Goal: Task Accomplishment & Management: Manage account settings

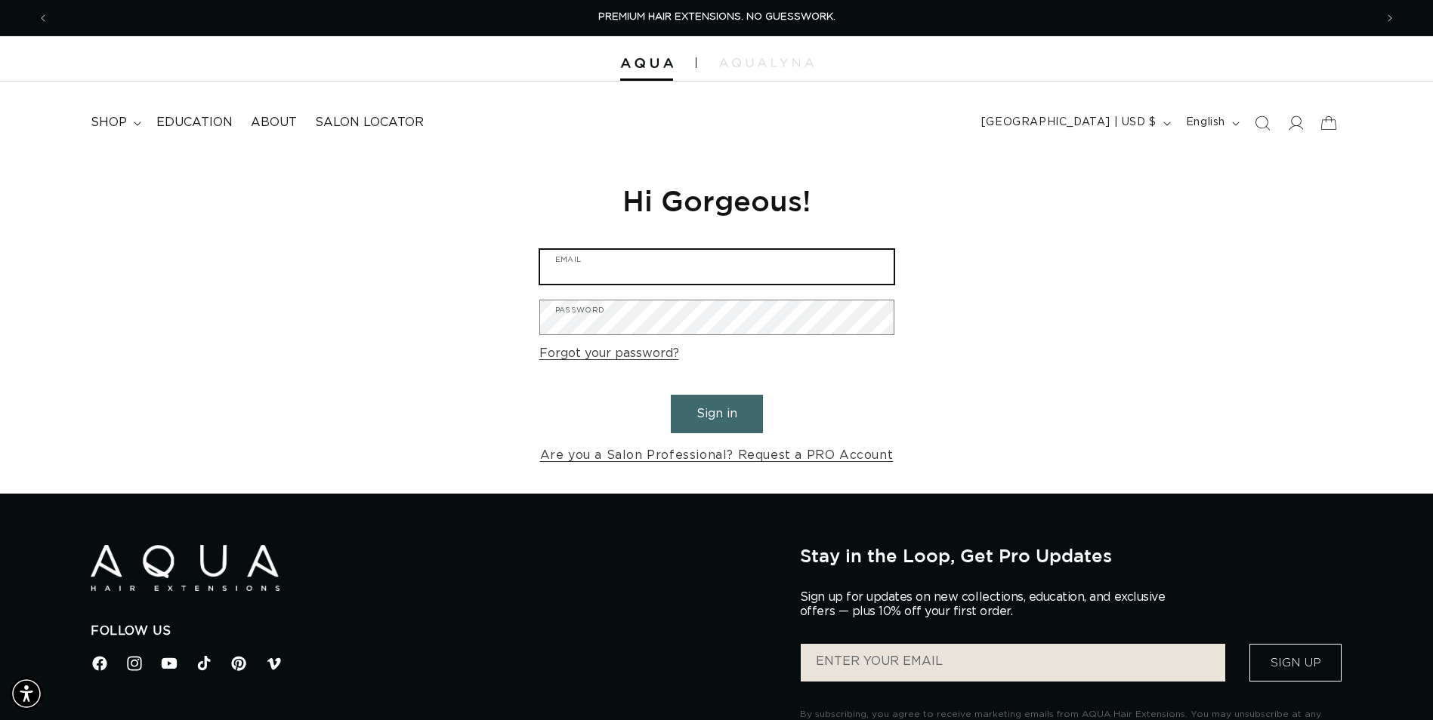
click at [676, 261] on input "Email" at bounding box center [716, 267] width 353 height 34
type input "jessica@make-life-beautiful.com"
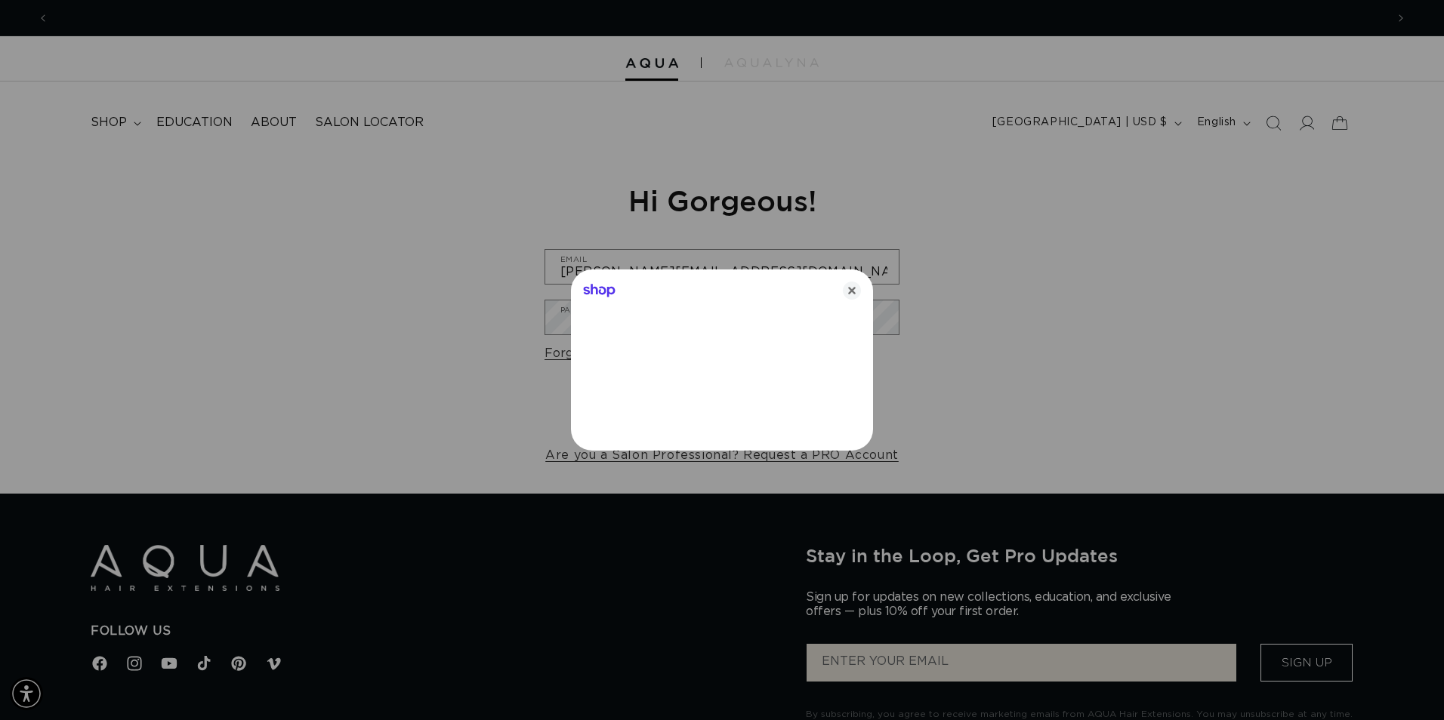
scroll to position [0, 0]
click at [850, 291] on icon "Close" at bounding box center [852, 291] width 18 height 18
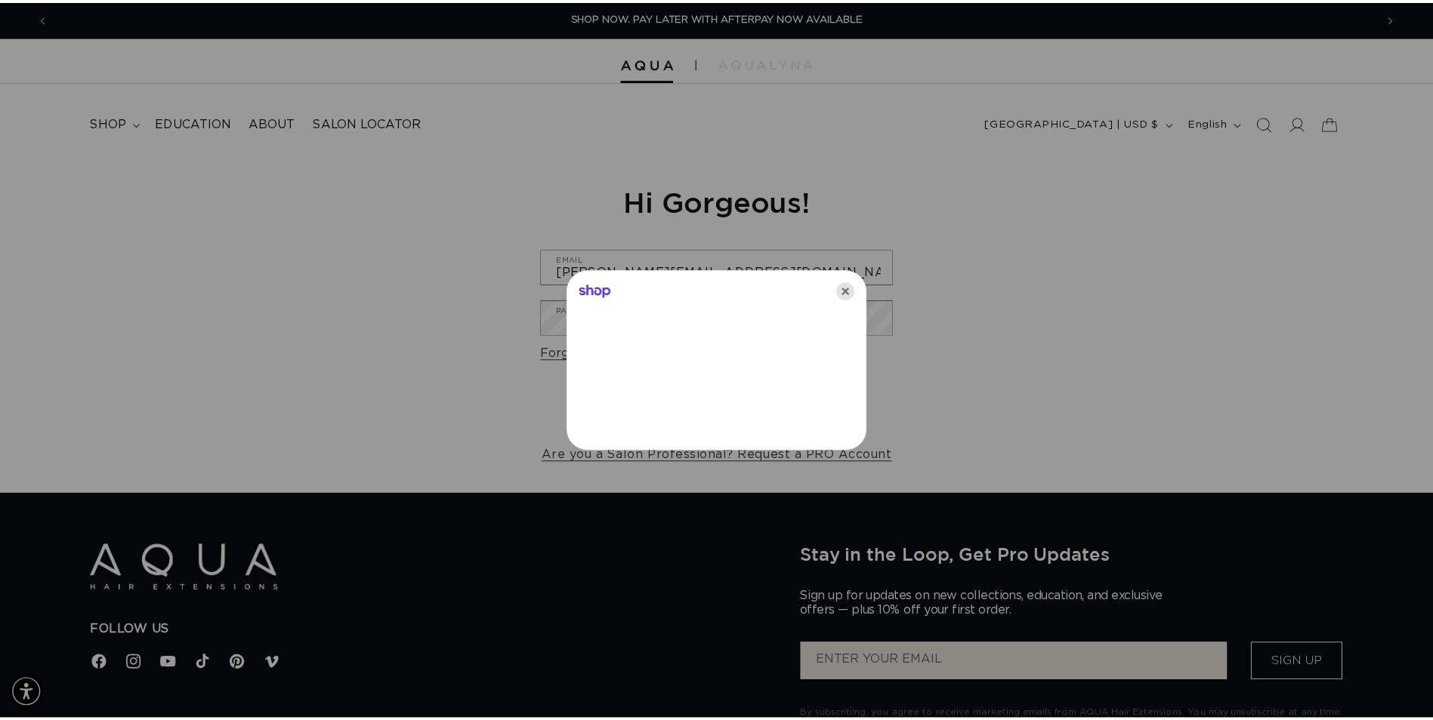
scroll to position [0, 1325]
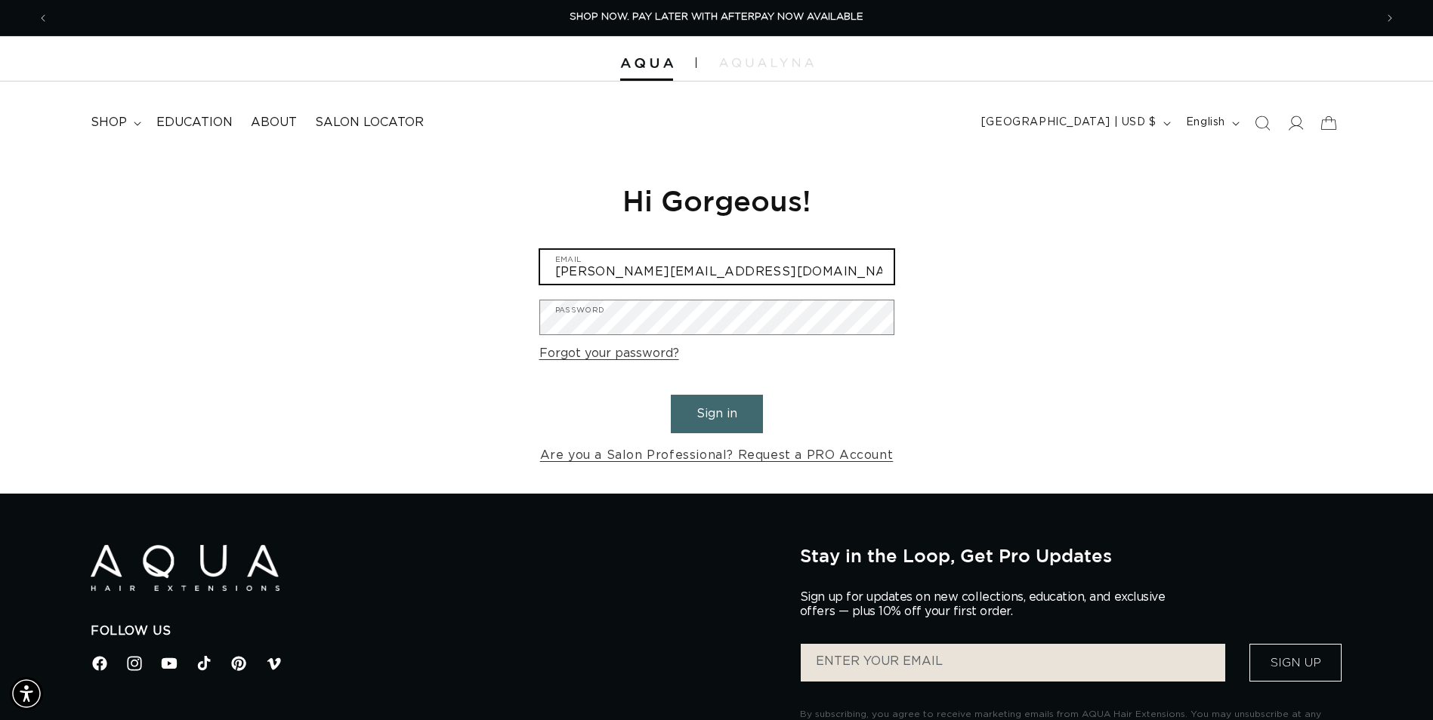
click at [802, 320] on form "jessica@make-life-beautiful.com Email Password Forgot your password? Sign in Ar…" at bounding box center [716, 357] width 355 height 217
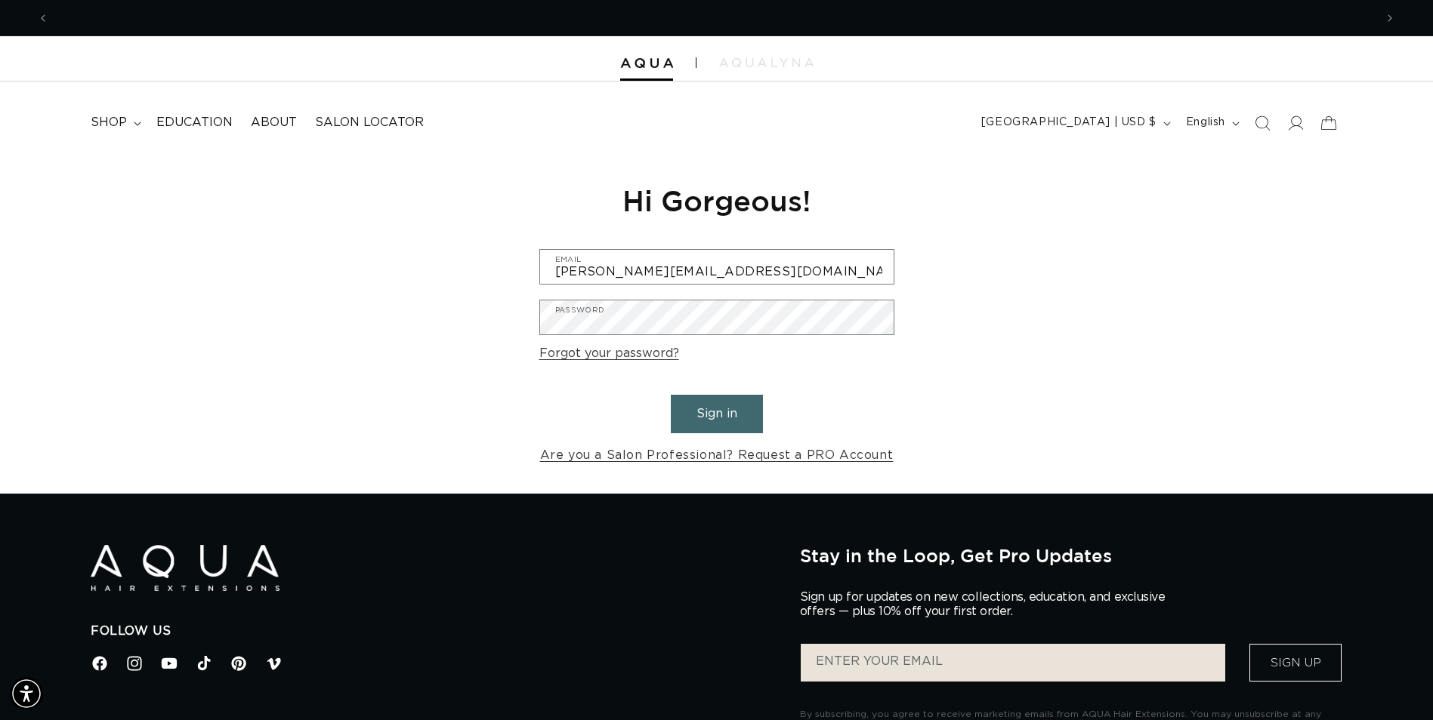
click at [863, 351] on form "jessica@make-life-beautiful.com Email Password Forgot your password? Sign in Ar…" at bounding box center [716, 357] width 355 height 217
click at [896, 324] on div "Reset your password We will send you an email to reset your password Email Subm…" at bounding box center [717, 324] width 378 height 339
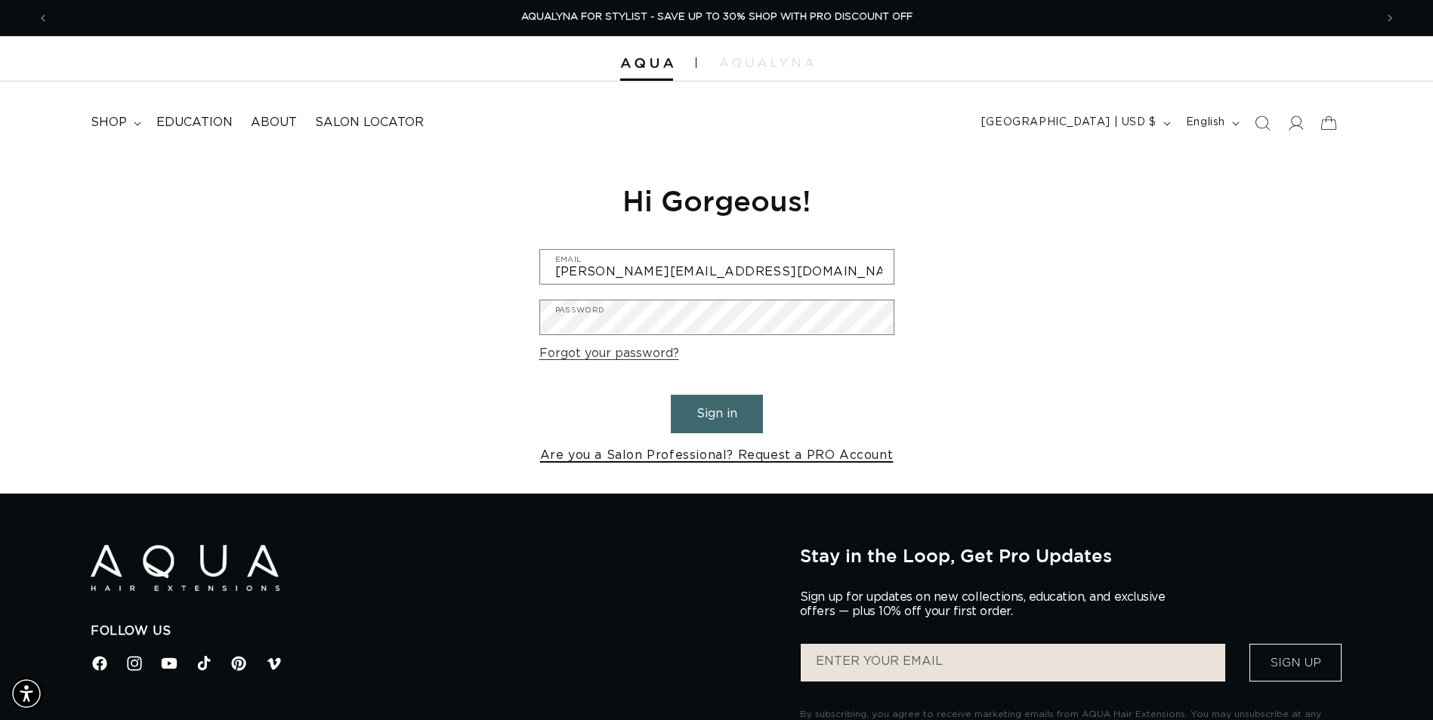
drag, startPoint x: 722, startPoint y: 419, endPoint x: 705, endPoint y: 446, distance: 31.9
click at [723, 419] on button "Sign in" at bounding box center [717, 414] width 92 height 39
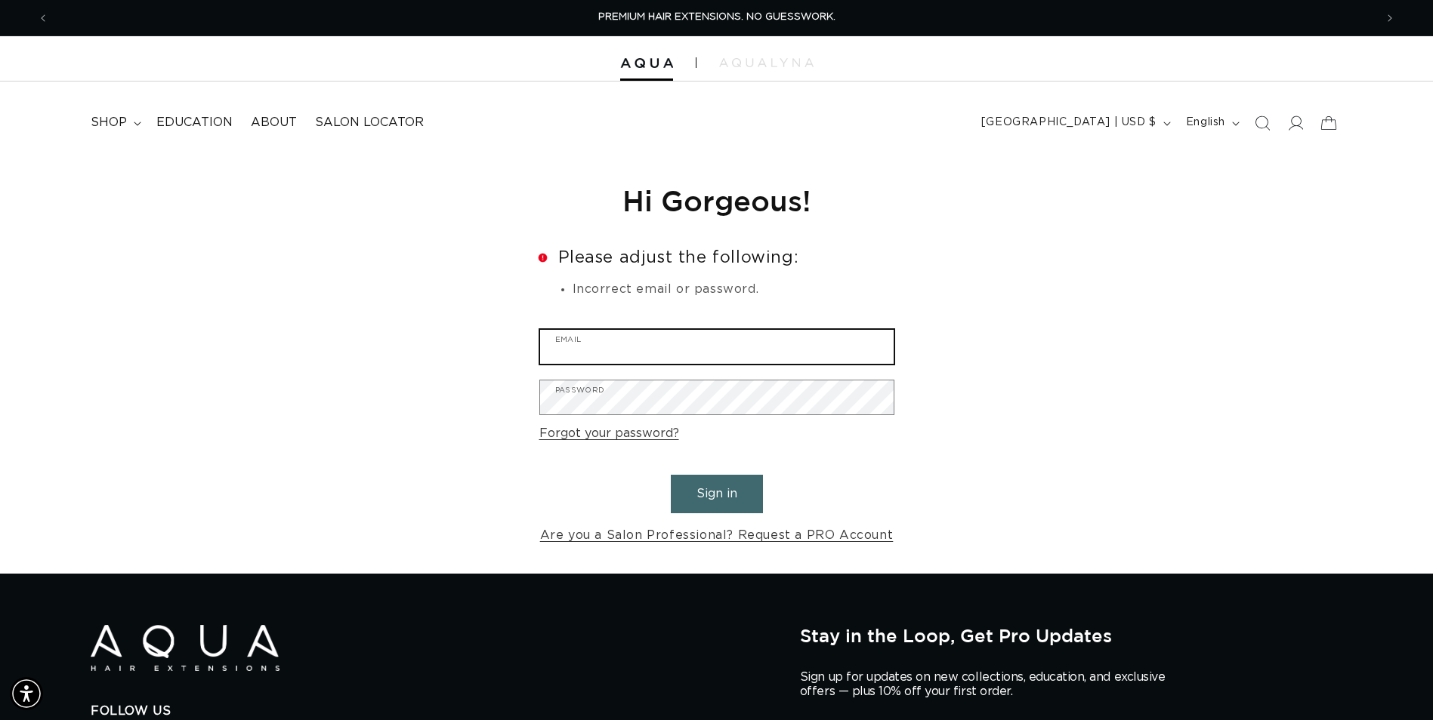
click at [712, 332] on input "Email" at bounding box center [716, 347] width 353 height 34
type input "jessica@make-life-beautiful.com"
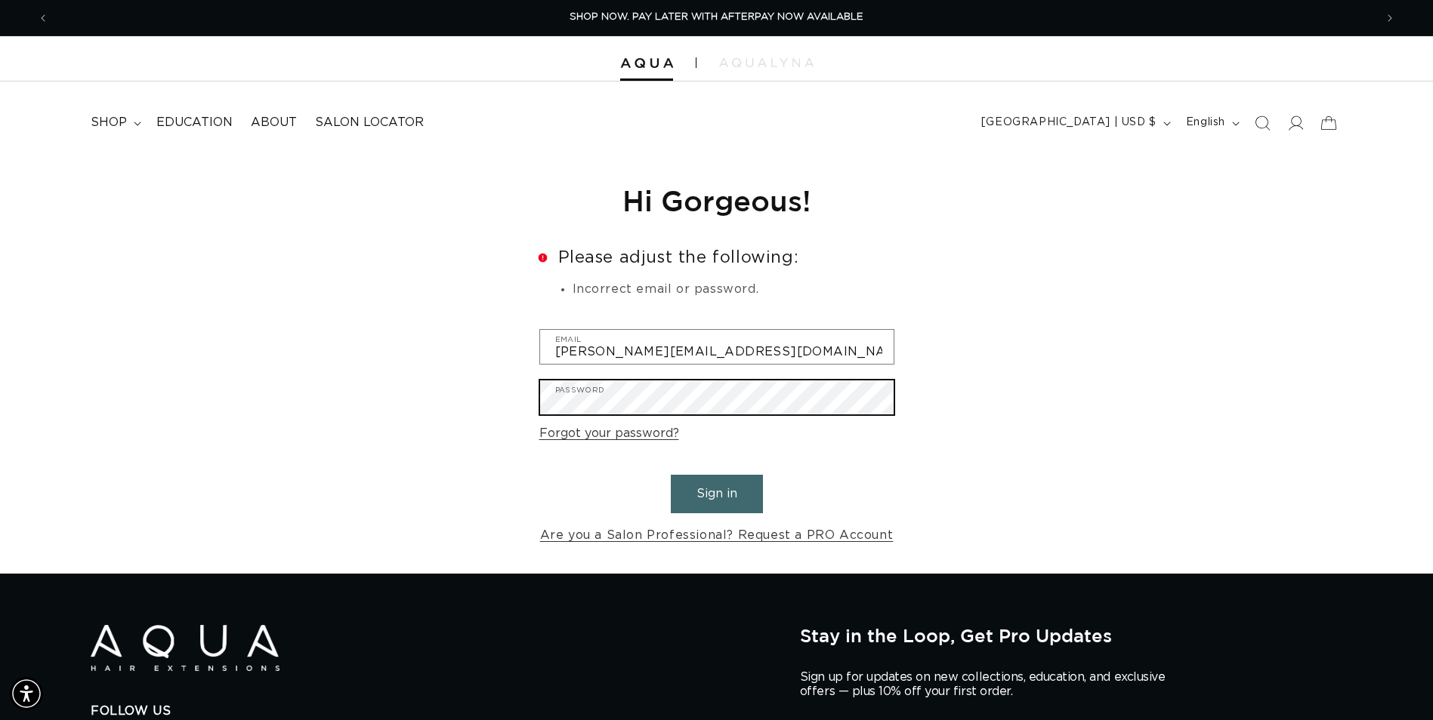
click at [671, 475] on button "Sign in" at bounding box center [717, 494] width 92 height 39
